Goal: Task Accomplishment & Management: Use online tool/utility

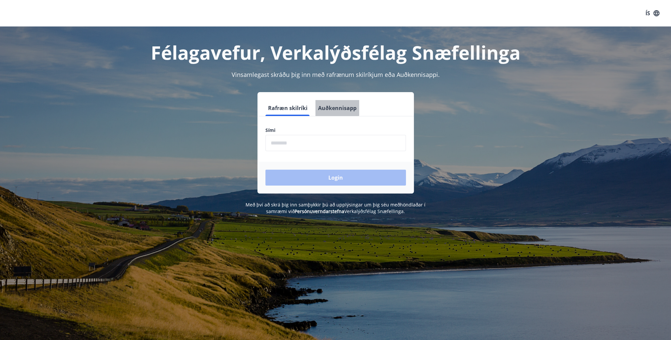
click at [333, 106] on button "Auðkennisapp" at bounding box center [338, 108] width 44 height 16
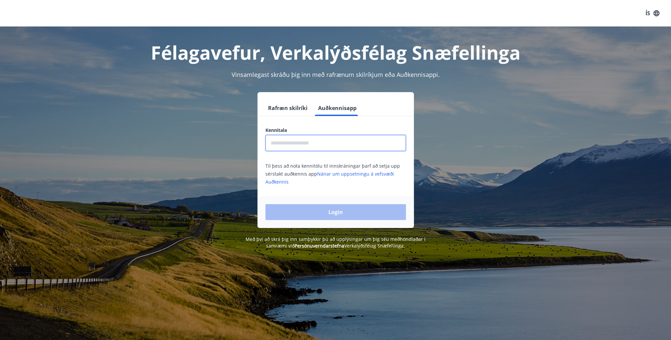
click at [305, 148] on input "text" at bounding box center [335, 143] width 141 height 16
type input "**********"
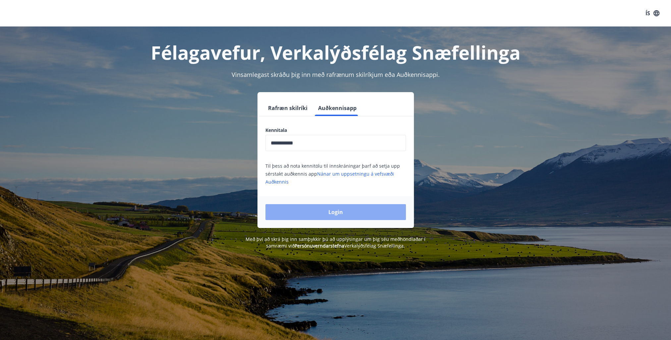
click at [322, 215] on button "Login" at bounding box center [335, 212] width 141 height 16
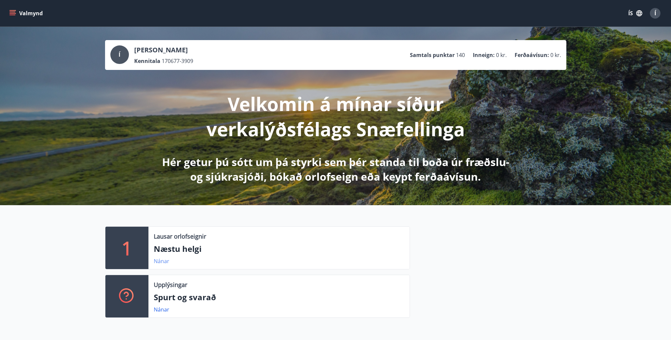
click at [159, 263] on link "Nánar" at bounding box center [162, 261] width 16 height 7
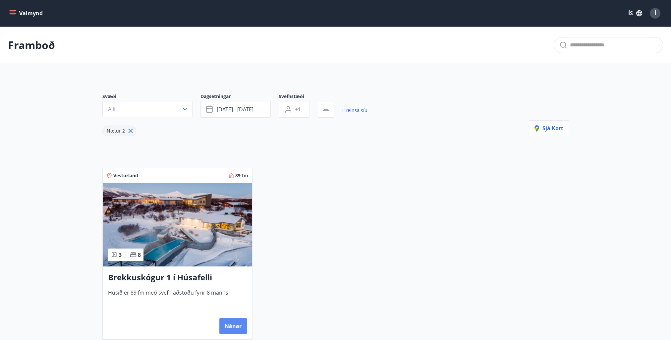
click at [226, 325] on button "Nánar" at bounding box center [233, 326] width 28 height 16
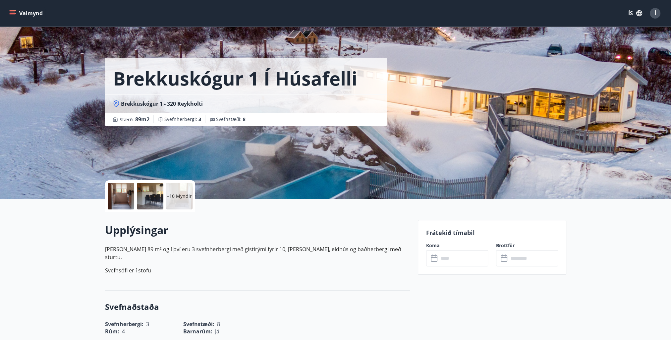
click at [428, 264] on div "​ ​" at bounding box center [457, 258] width 62 height 16
